Goal: Task Accomplishment & Management: Manage account settings

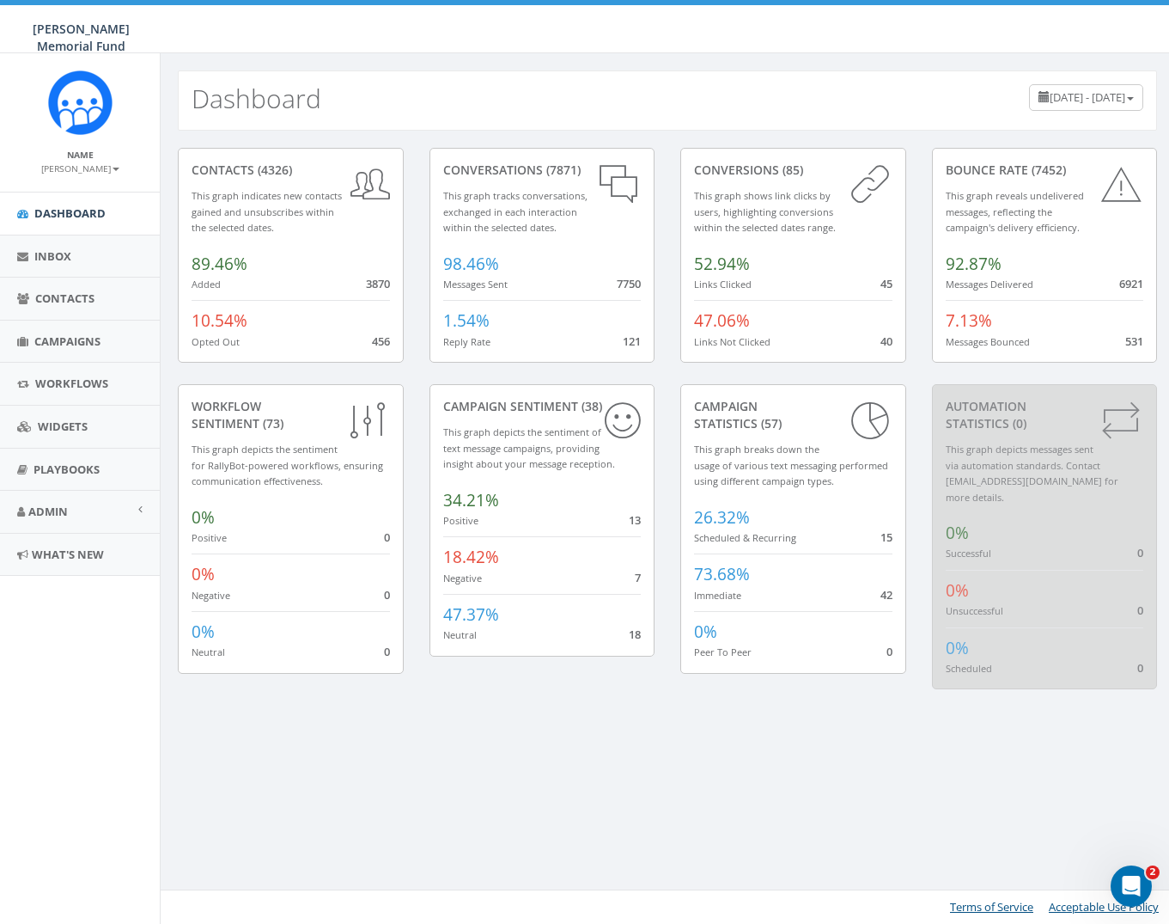
click at [171, 149] on div "contacts (4326) This graph indicates new contacts gained and unsubscribes withi…" at bounding box center [291, 266] width 252 height 236
click at [82, 256] on link "Inbox" at bounding box center [80, 256] width 160 height 42
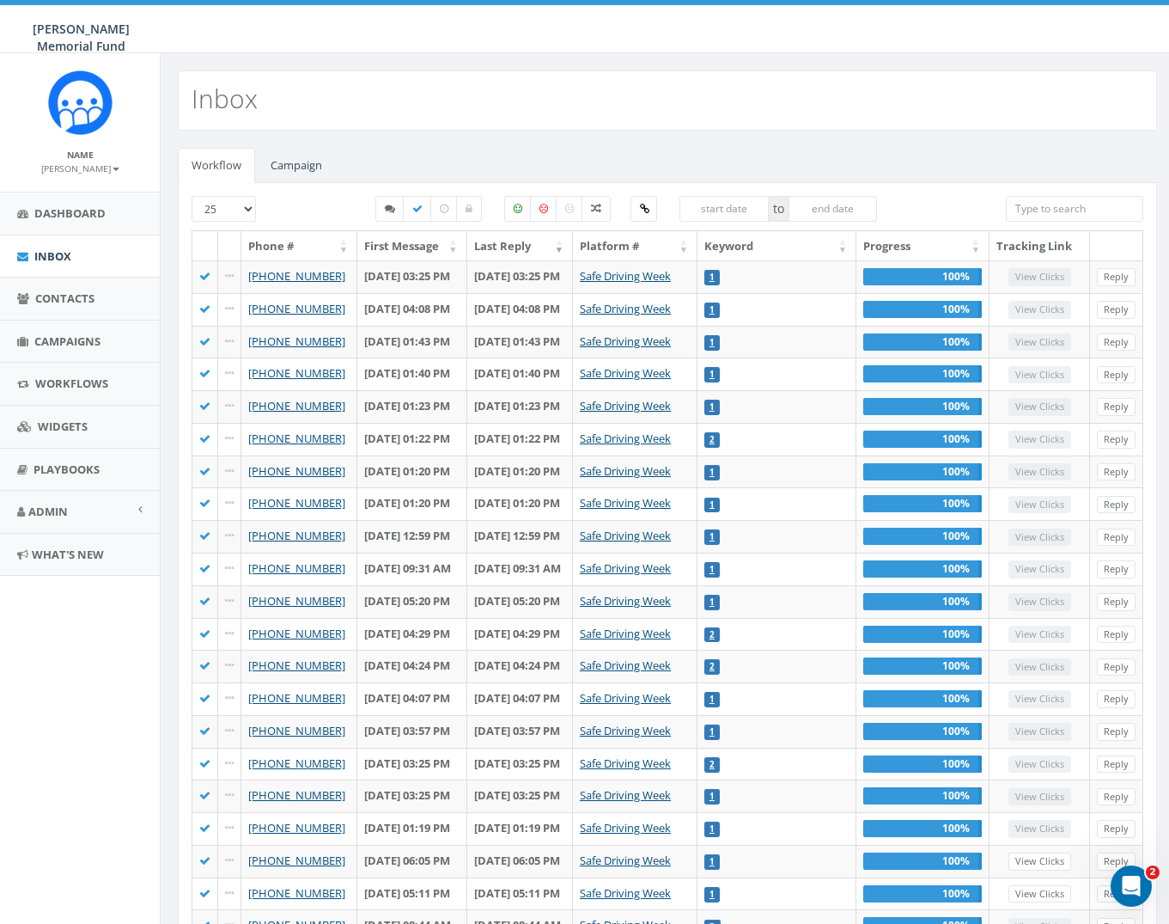
click at [437, 144] on div "Workflow Campaign [PHONE_NUMBER] to Phone # First Message Last Reply Platform #…" at bounding box center [668, 648] width 1014 height 1034
click at [102, 289] on link "Contacts" at bounding box center [80, 299] width 160 height 42
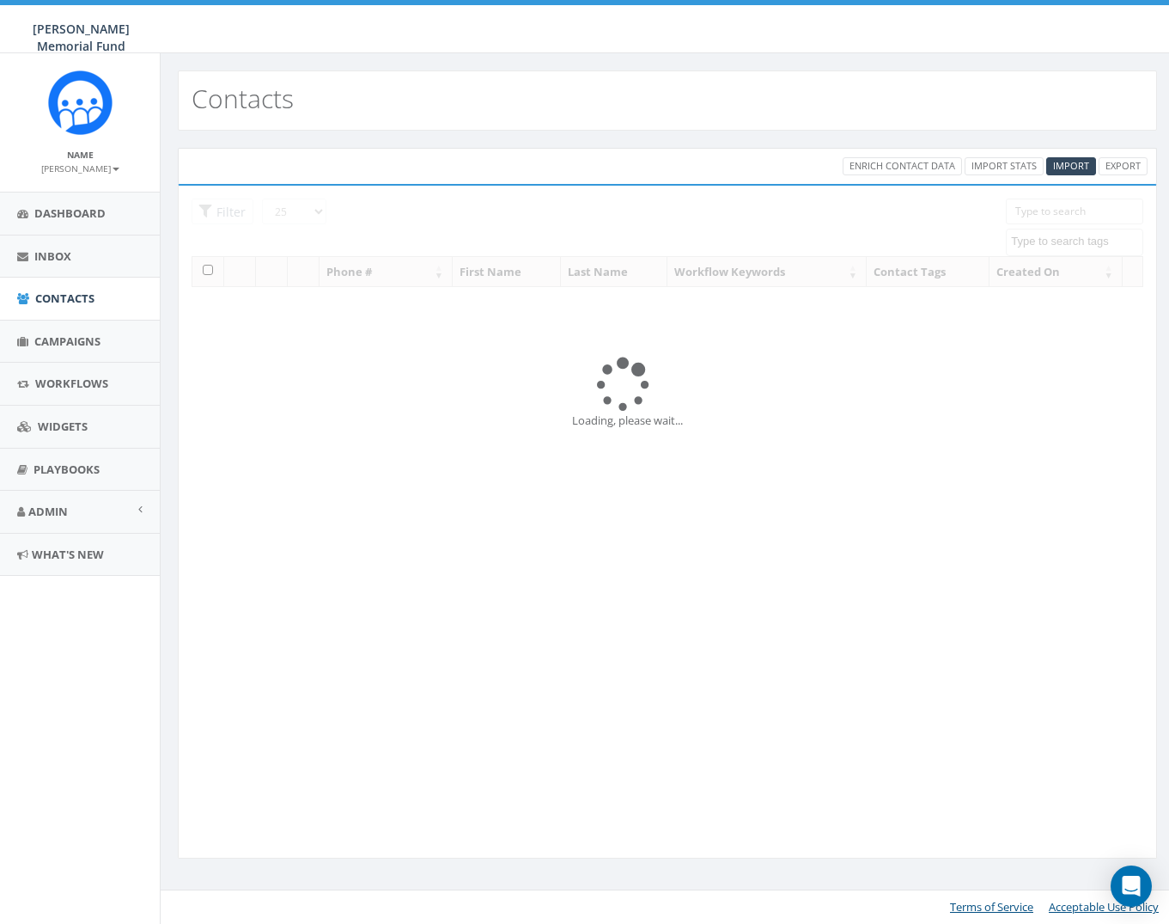
select select
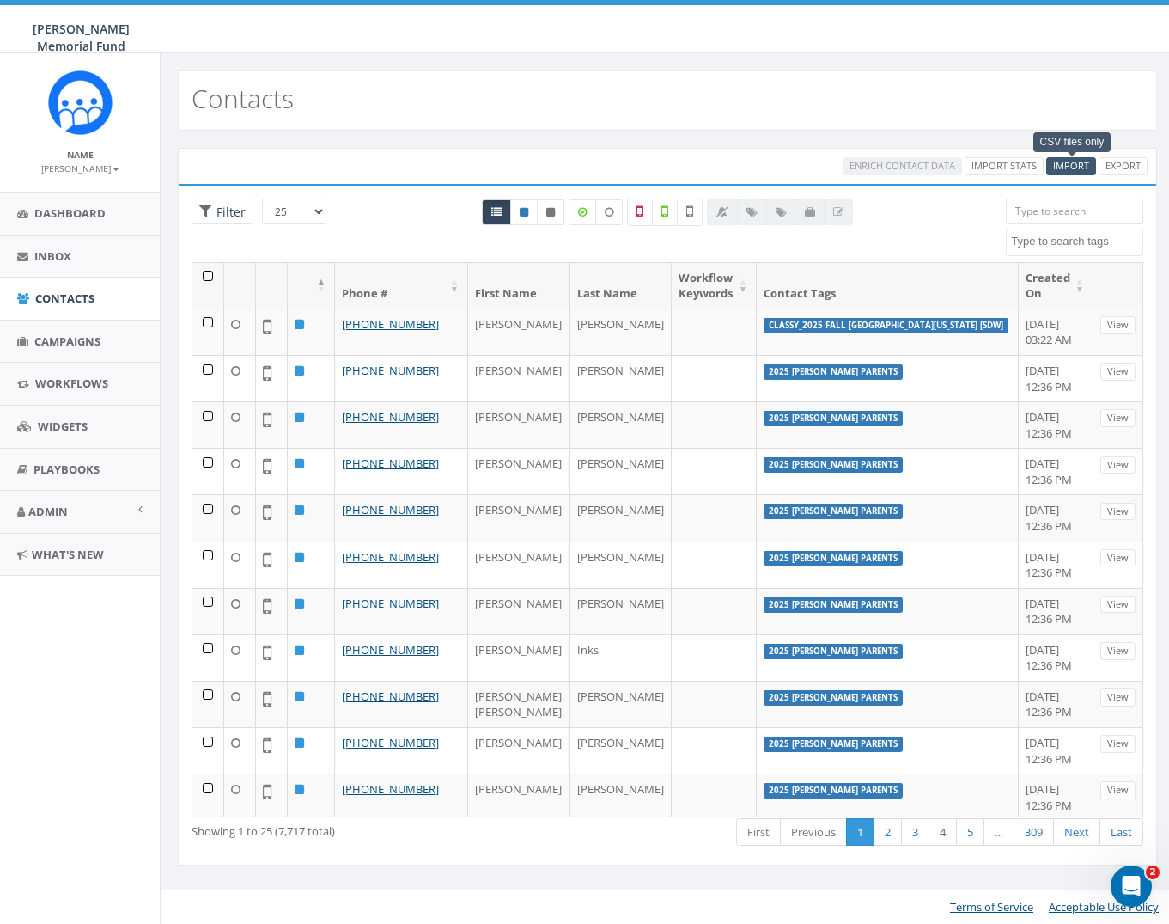
click at [1074, 166] on span "Import" at bounding box center [1071, 165] width 36 height 13
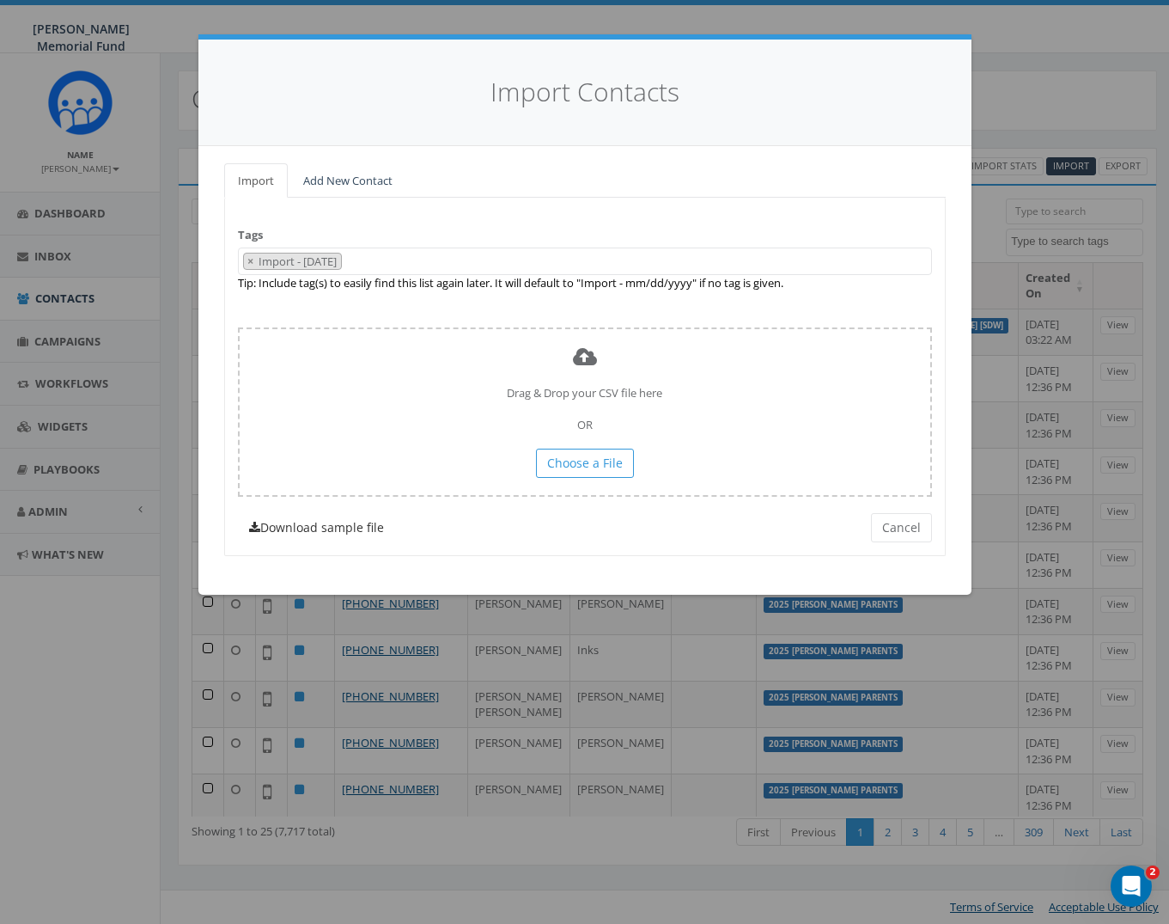
click at [337, 516] on link "Download sample file" at bounding box center [316, 527] width 157 height 29
click at [819, 301] on div "Tags Import - 09/02/2025 2024 Annual Report Notice 2025/06/02 2025/06/13 2025/0…" at bounding box center [585, 376] width 722 height 357
click at [865, 292] on div "Tags Import - 09/02/2025 2024 Annual Report Notice 2025/06/02 2025/06/13 2025/0…" at bounding box center [585, 376] width 722 height 357
click at [308, 513] on link "Download sample file" at bounding box center [316, 527] width 157 height 29
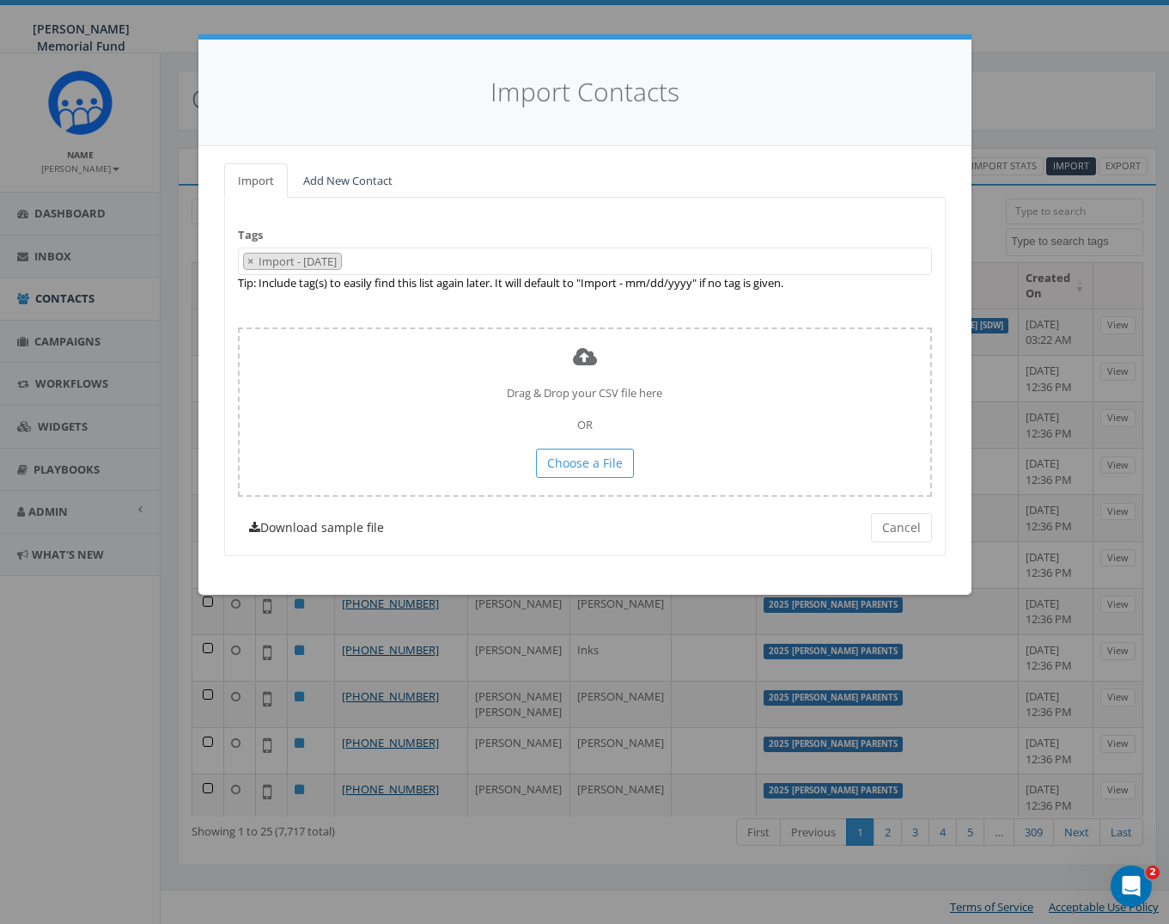
scroll to position [0, 0]
